Goal: Navigation & Orientation: Find specific page/section

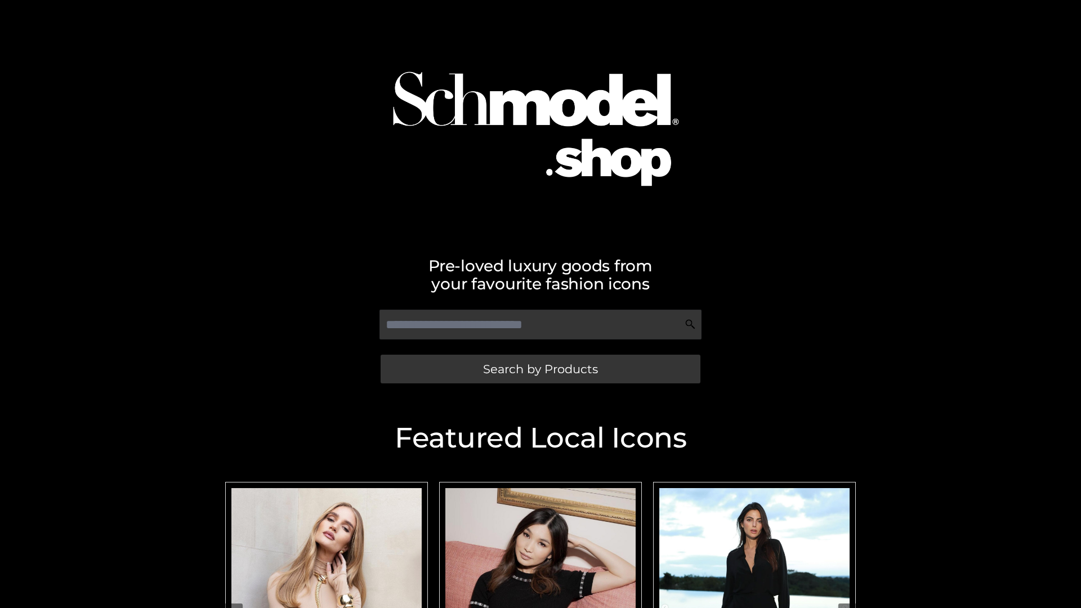
click at [540, 369] on span "Search by Products" at bounding box center [540, 369] width 115 height 12
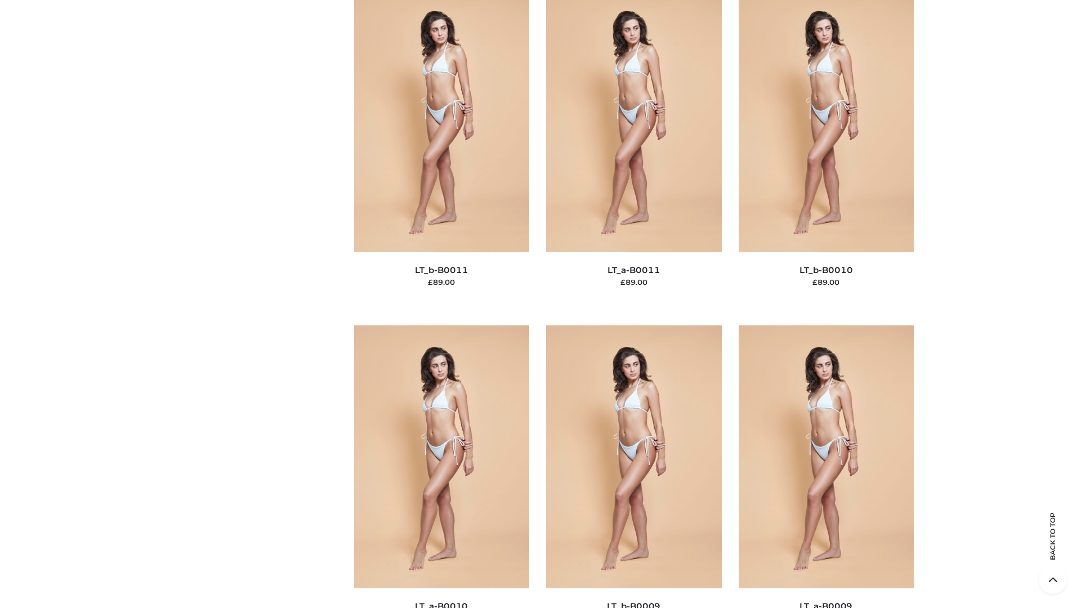
scroll to position [5057, 0]
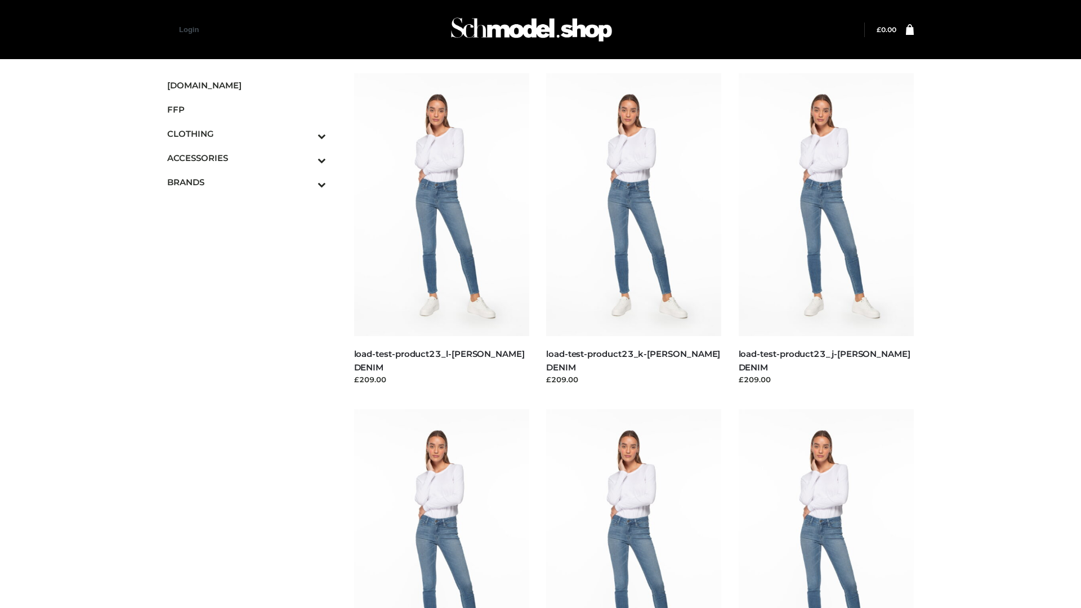
scroll to position [988, 0]
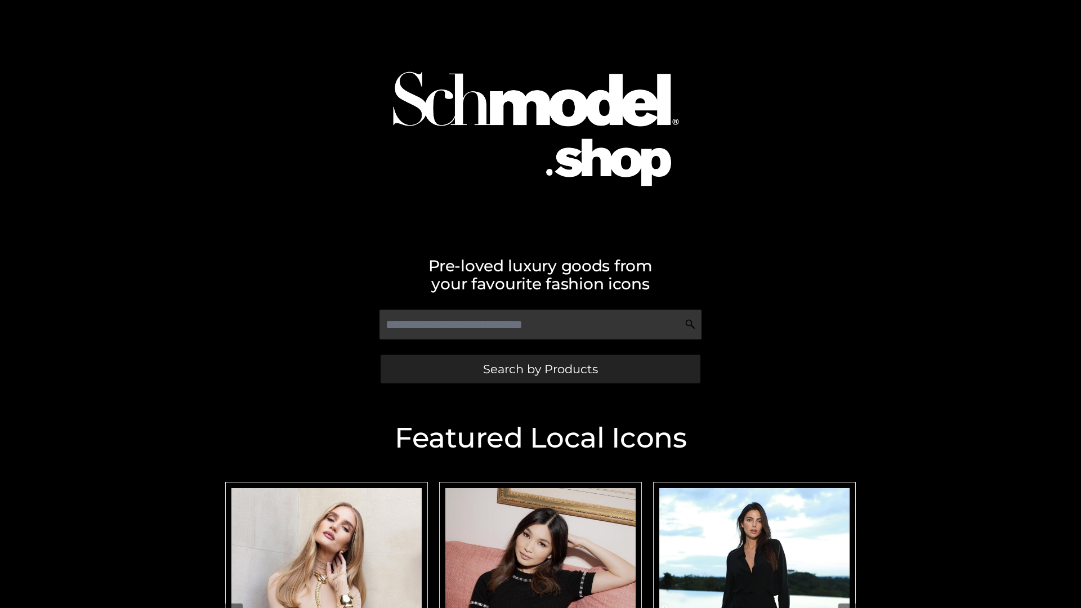
click at [540, 369] on span "Search by Products" at bounding box center [540, 369] width 115 height 12
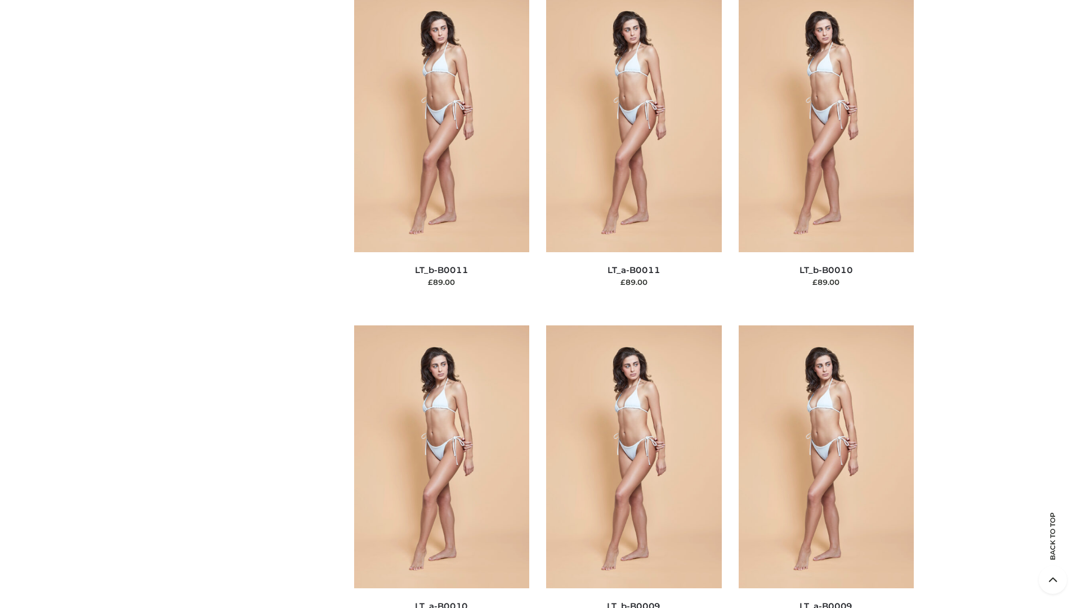
scroll to position [5057, 0]
